Goal: Task Accomplishment & Management: Use online tool/utility

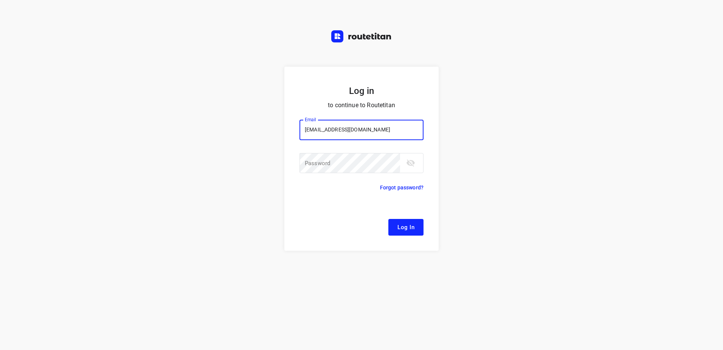
type input "[EMAIL_ADDRESS][DOMAIN_NAME]"
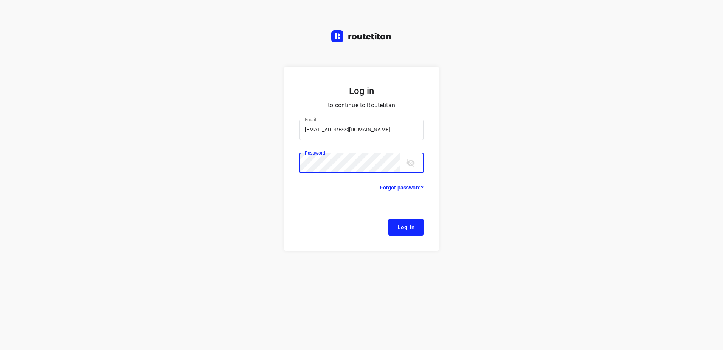
click at [388, 219] on button "Log In" at bounding box center [405, 227] width 35 height 17
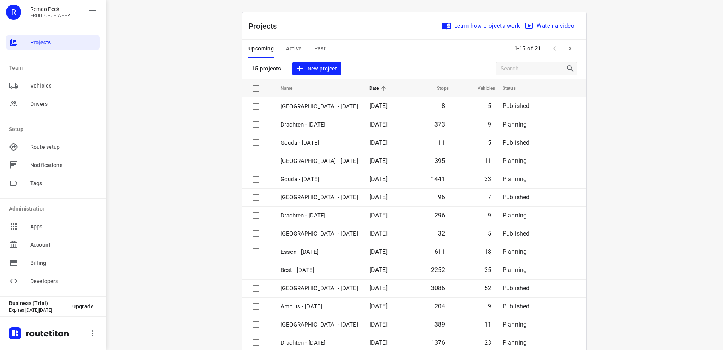
click at [287, 45] on span "Active" at bounding box center [294, 48] width 16 height 9
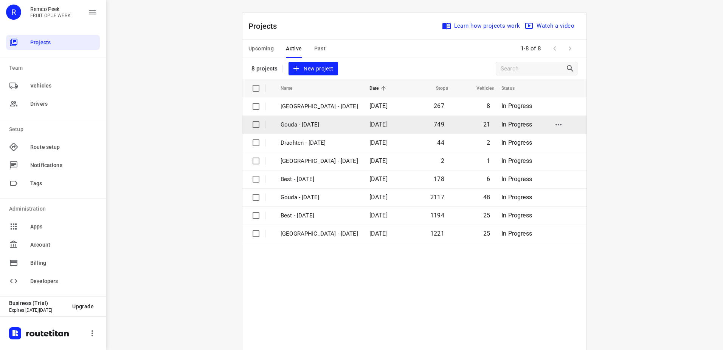
click at [314, 127] on p "Gouda - [DATE]" at bounding box center [320, 124] width 78 height 9
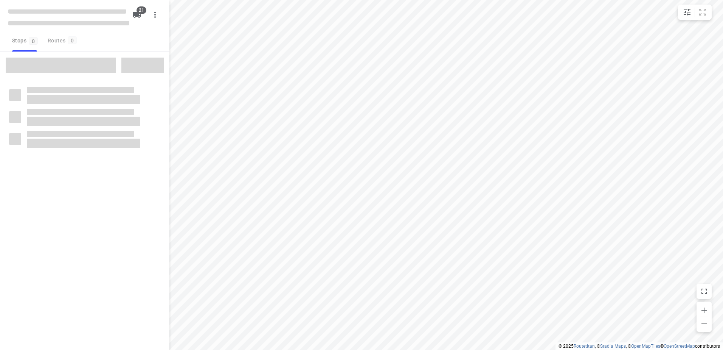
checkbox input "true"
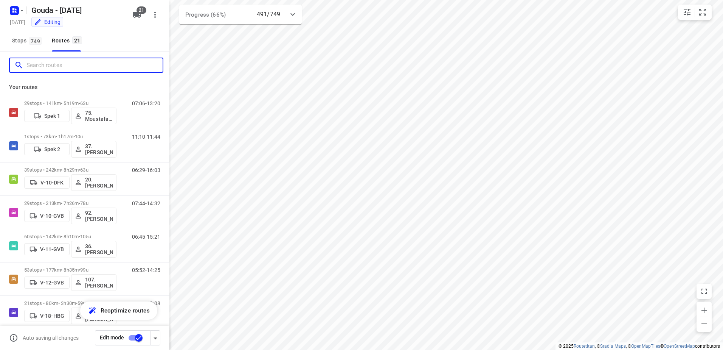
click at [96, 62] on input "Search routes" at bounding box center [94, 65] width 136 height 12
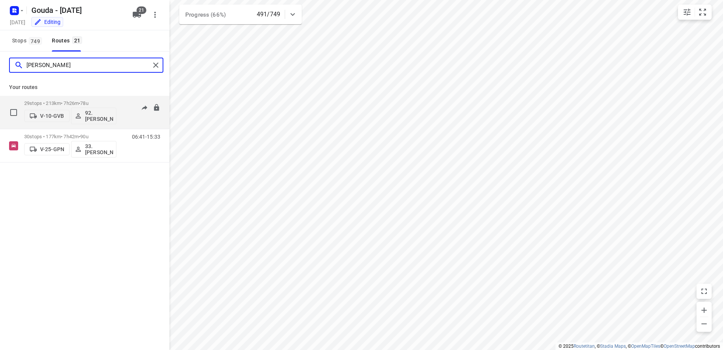
type input "[PERSON_NAME]"
click at [87, 97] on div "29 stops • 213km • 7h26m • 78u V-10-GVB 92.[PERSON_NAME]" at bounding box center [70, 111] width 92 height 31
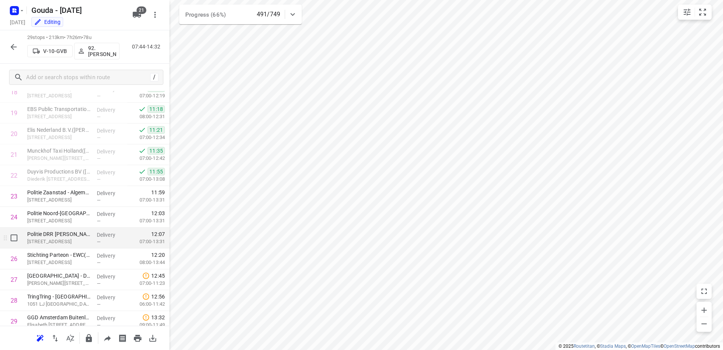
scroll to position [390, 0]
